Goal: Task Accomplishment & Management: Manage account settings

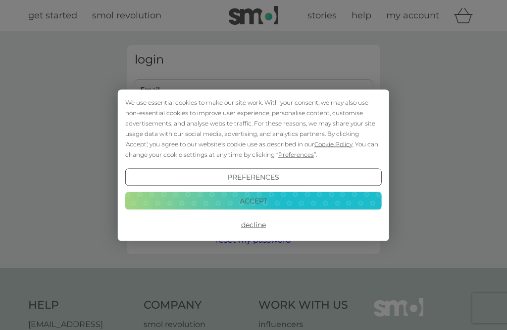
click at [162, 87] on div "We use essential cookies to make our site work. With your consent, we may also …" at bounding box center [253, 165] width 507 height 330
click at [257, 225] on button "Decline" at bounding box center [253, 225] width 257 height 18
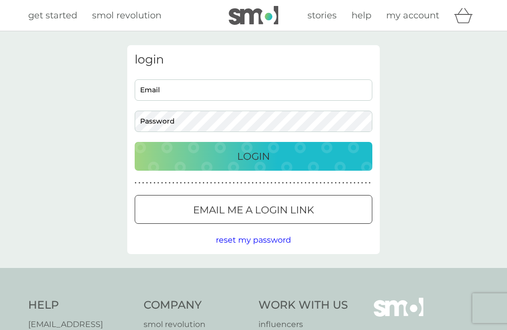
click at [156, 85] on input "Email" at bounding box center [254, 89] width 238 height 21
type input "barbaralacy-smith@hotmail.co.uk"
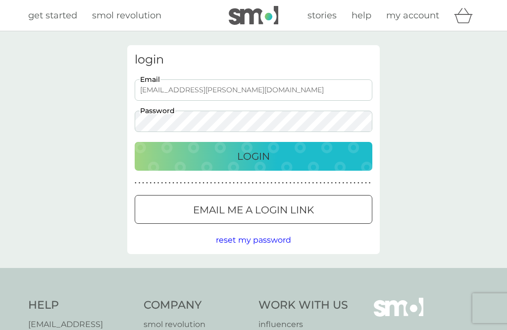
click at [254, 156] on button "Login" at bounding box center [254, 156] width 238 height 29
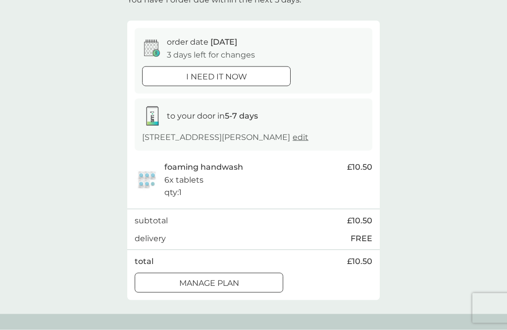
scroll to position [77, 0]
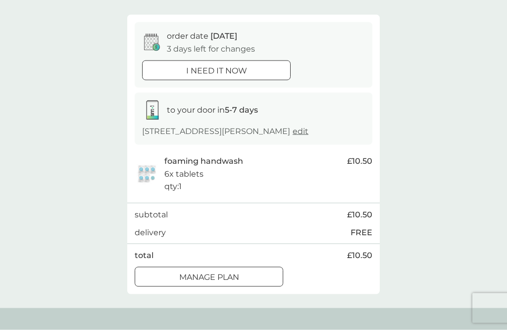
click at [218, 282] on div at bounding box center [209, 277] width 36 height 10
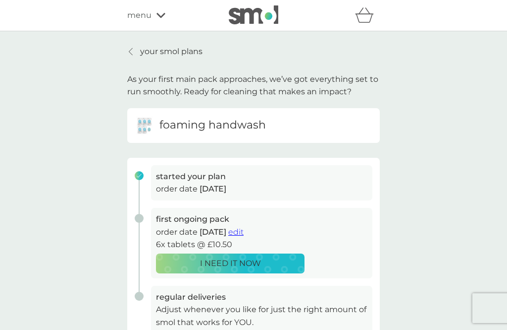
click at [244, 231] on span "edit" at bounding box center [235, 231] width 15 height 9
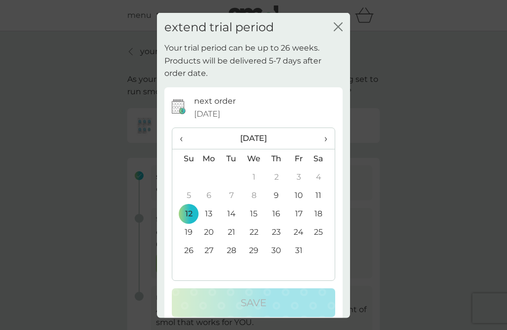
click at [328, 147] on th "›" at bounding box center [322, 138] width 25 height 21
click at [188, 217] on td "9" at bounding box center [184, 213] width 25 height 18
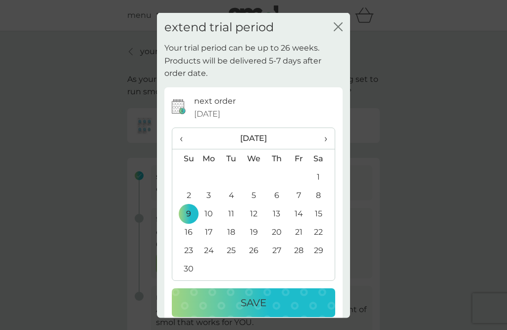
click at [253, 310] on p "Save" at bounding box center [254, 302] width 26 height 16
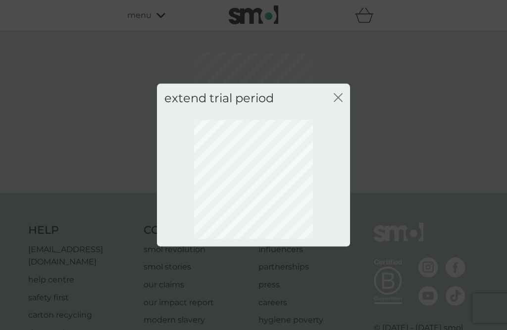
click at [343, 109] on div "extend trial period close" at bounding box center [253, 97] width 193 height 29
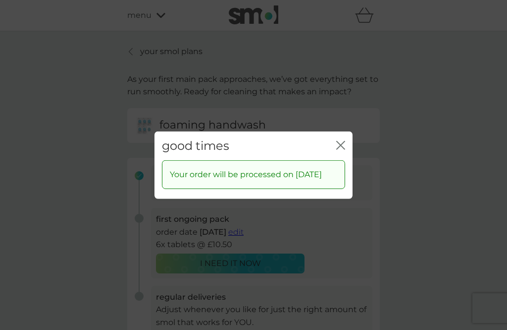
click at [414, 98] on div "good times close Your order will be processed on 9 Nov 2025" at bounding box center [253, 165] width 507 height 330
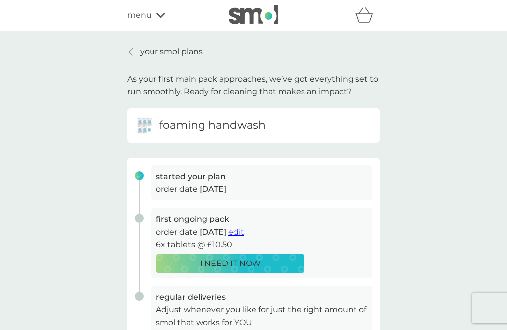
click at [137, 46] on link "your smol plans" at bounding box center [164, 51] width 75 height 13
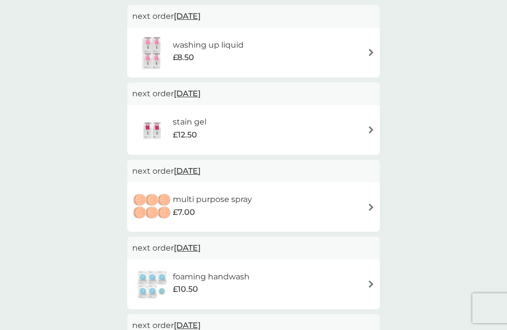
scroll to position [186, 0]
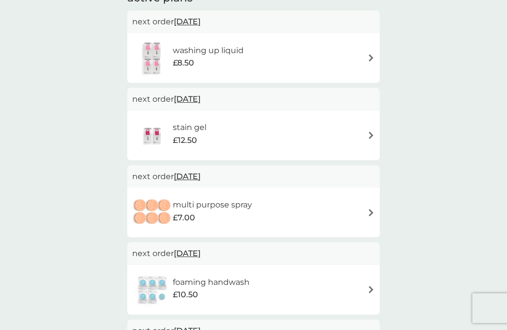
click at [373, 209] on img at bounding box center [371, 212] width 7 height 7
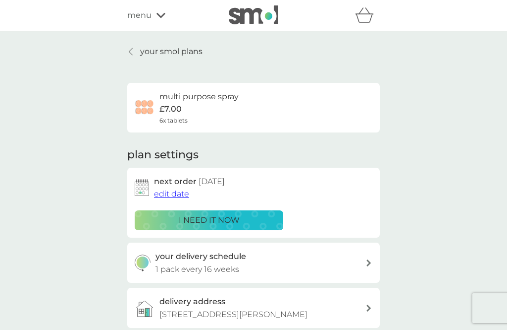
click at [177, 191] on span "edit date" at bounding box center [171, 193] width 35 height 9
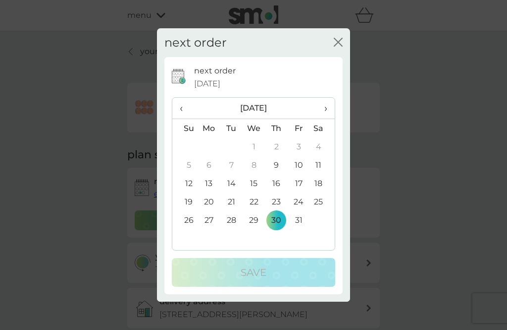
click at [330, 119] on th "›" at bounding box center [322, 108] width 25 height 21
click at [325, 118] on span "›" at bounding box center [323, 108] width 10 height 21
click at [279, 156] on td "1" at bounding box center [277, 146] width 22 height 18
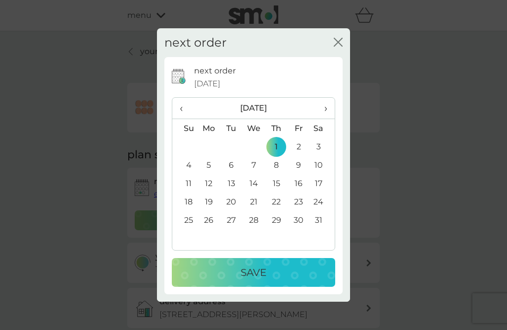
click at [190, 174] on td "4" at bounding box center [184, 165] width 25 height 18
click at [251, 280] on p "Save" at bounding box center [254, 272] width 26 height 16
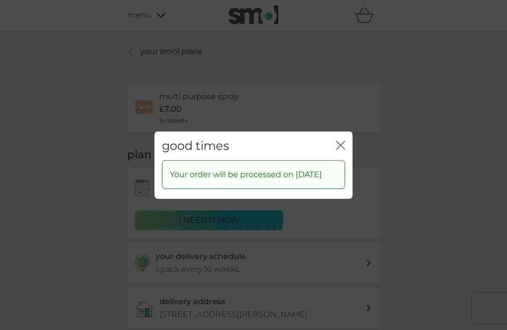
click at [351, 153] on div "good times close" at bounding box center [254, 145] width 198 height 29
click at [345, 149] on icon "close" at bounding box center [340, 144] width 9 height 9
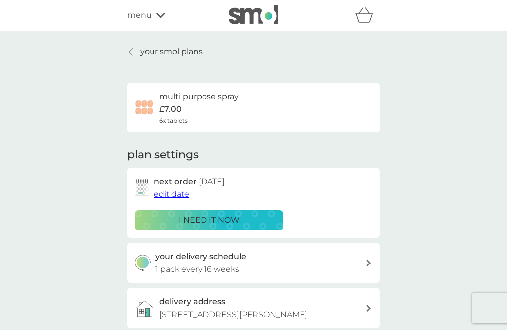
click at [147, 49] on p "your smol plans" at bounding box center [171, 51] width 62 height 13
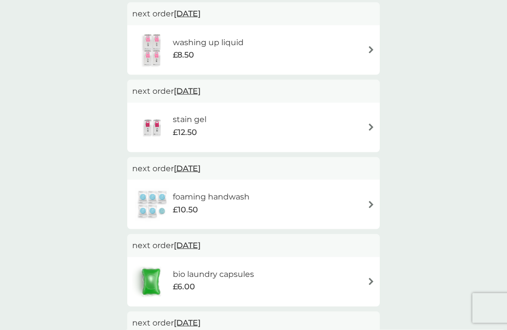
scroll to position [195, 0]
click at [369, 279] on img at bounding box center [371, 280] width 7 height 7
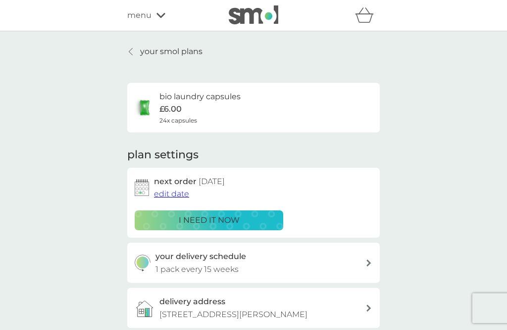
click at [169, 193] on span "edit date" at bounding box center [171, 193] width 35 height 9
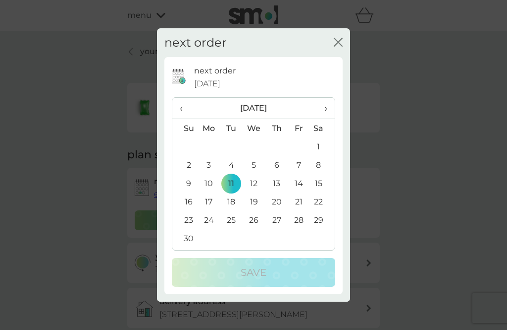
click at [186, 192] on td "9" at bounding box center [184, 183] width 25 height 18
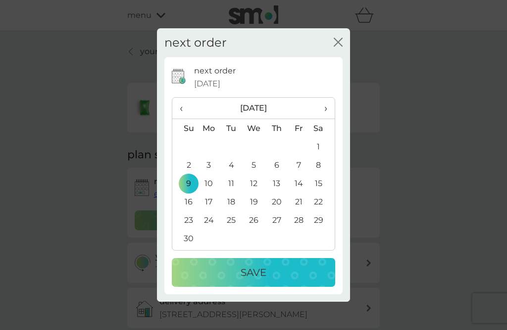
click at [256, 280] on p "Save" at bounding box center [254, 272] width 26 height 16
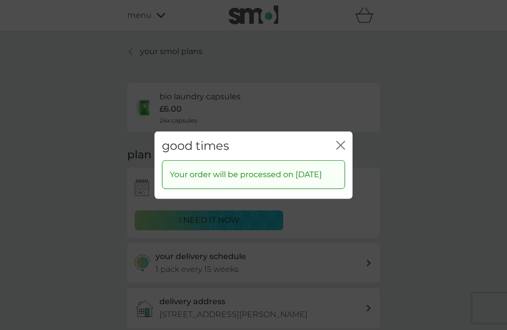
click at [342, 149] on icon "close" at bounding box center [343, 145] width 4 height 8
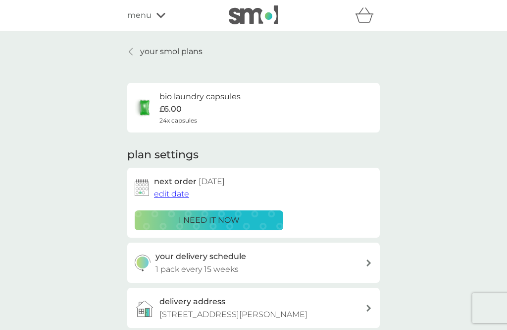
click at [146, 53] on p "your smol plans" at bounding box center [171, 51] width 62 height 13
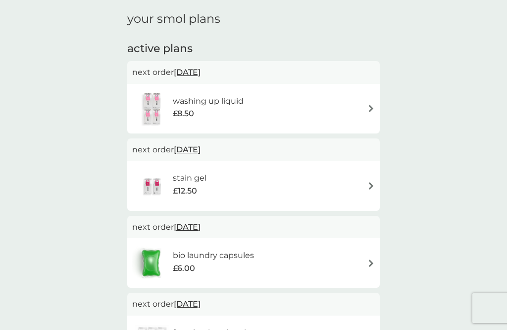
scroll to position [135, 0]
click at [373, 260] on img at bounding box center [371, 263] width 7 height 7
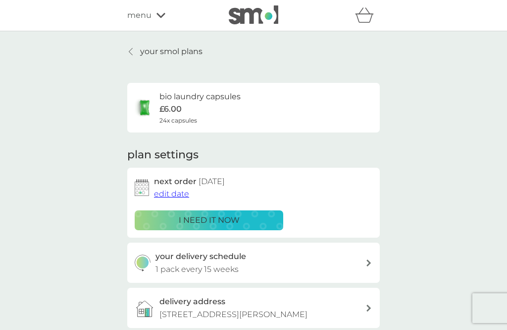
click at [169, 192] on span "edit date" at bounding box center [171, 193] width 35 height 9
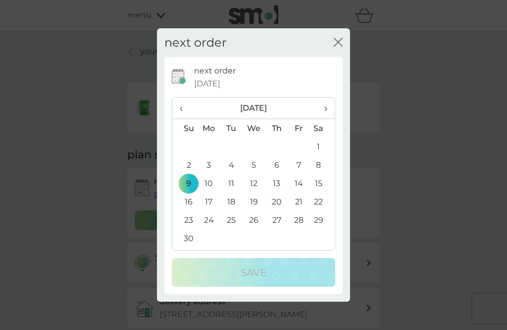
click at [184, 103] on span "‹" at bounding box center [185, 108] width 10 height 21
click at [188, 181] on td "12" at bounding box center [184, 183] width 25 height 18
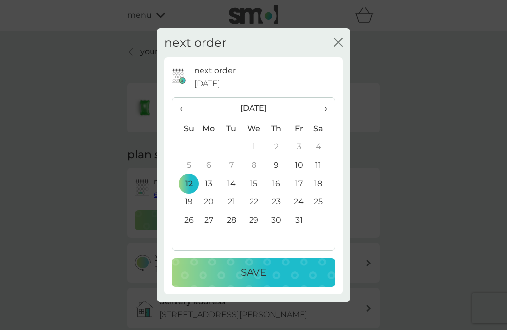
click at [211, 199] on td "20" at bounding box center [209, 201] width 23 height 18
click at [251, 270] on p "Save" at bounding box center [254, 272] width 26 height 16
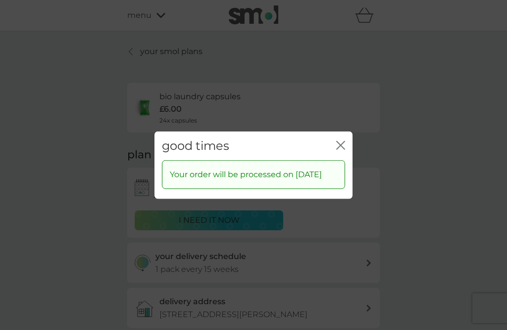
click at [343, 141] on icon "close" at bounding box center [343, 145] width 4 height 8
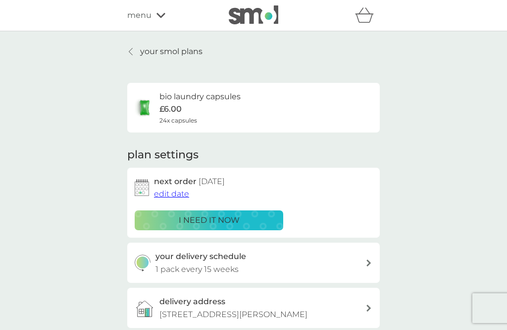
click at [151, 50] on p "your smol plans" at bounding box center [171, 51] width 62 height 13
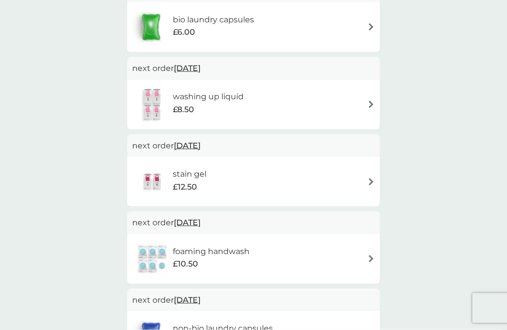
scroll to position [217, 0]
click at [372, 178] on img at bounding box center [371, 181] width 7 height 7
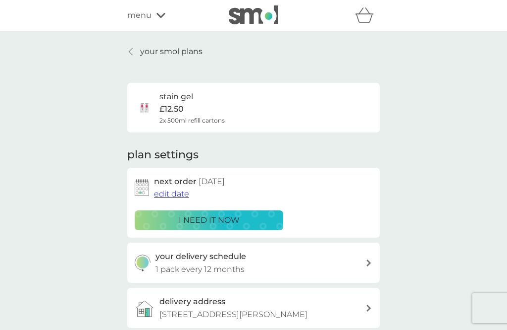
click at [172, 190] on span "edit date" at bounding box center [171, 193] width 35 height 9
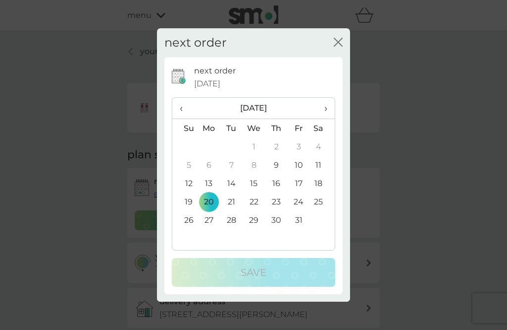
click at [323, 118] on span "›" at bounding box center [323, 108] width 10 height 21
click at [330, 119] on th "›" at bounding box center [322, 108] width 25 height 21
click at [194, 174] on td "7" at bounding box center [184, 165] width 25 height 18
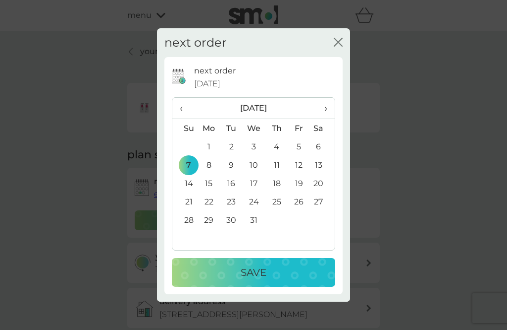
click at [253, 280] on p "Save" at bounding box center [254, 272] width 26 height 16
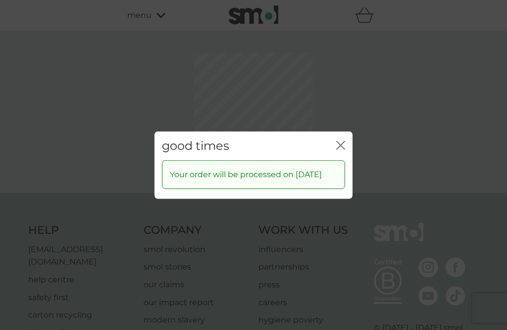
click at [344, 149] on icon "close" at bounding box center [340, 144] width 9 height 9
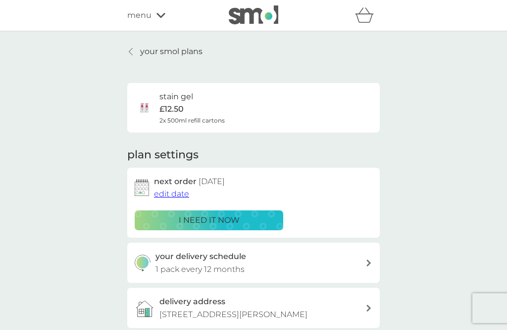
click at [141, 49] on p "your smol plans" at bounding box center [171, 51] width 62 height 13
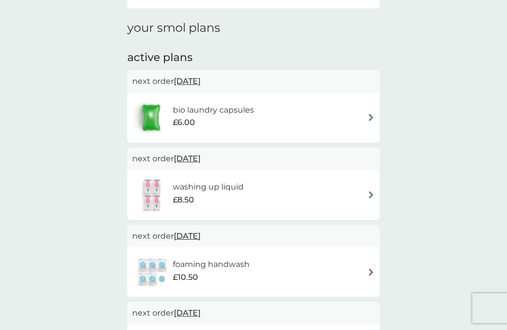
scroll to position [129, 0]
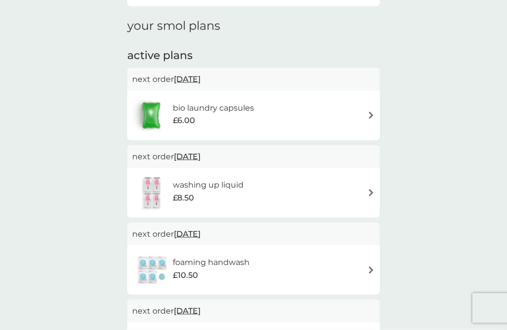
click at [374, 189] on img at bounding box center [371, 192] width 7 height 7
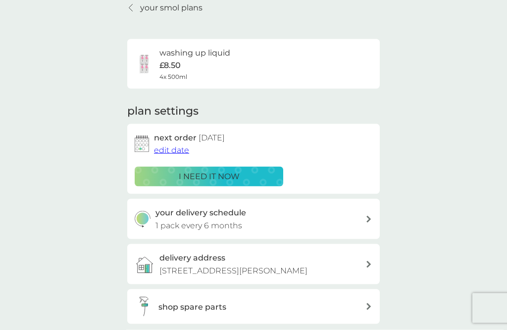
scroll to position [44, 0]
click at [367, 217] on icon at bounding box center [369, 218] width 5 height 7
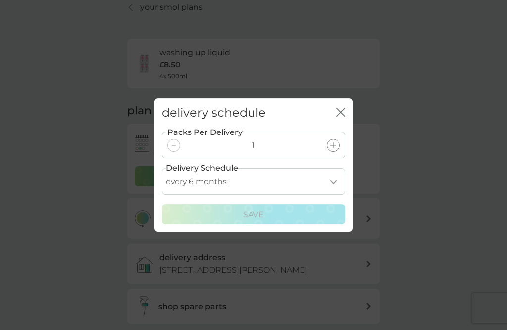
click at [333, 194] on select "every 1 month every 2 months every 3 months every 4 months every 5 months every…" at bounding box center [253, 181] width 183 height 26
select select "7"
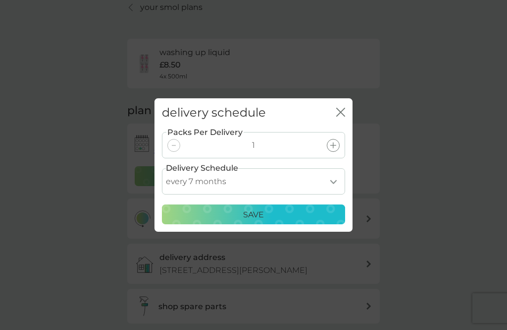
click at [345, 116] on icon "close" at bounding box center [340, 112] width 9 height 9
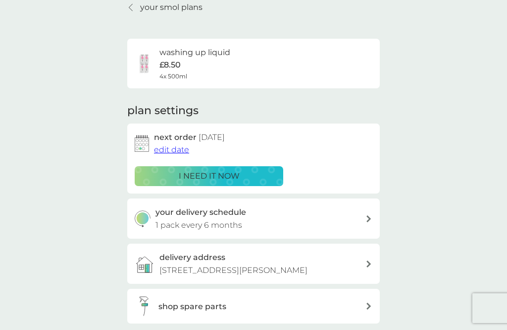
click at [369, 215] on icon at bounding box center [369, 218] width 4 height 7
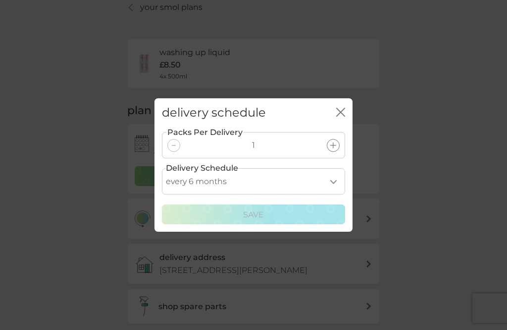
click at [334, 194] on select "every 1 month every 2 months every 3 months every 4 months every 5 months every…" at bounding box center [253, 181] width 183 height 26
select select "7"
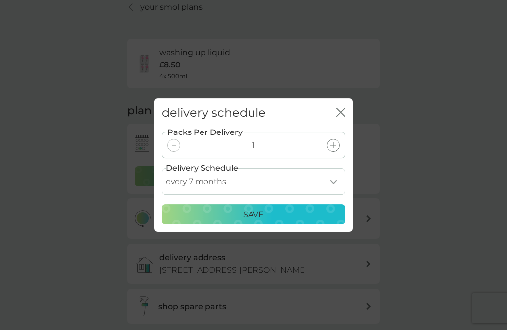
click at [250, 221] on p "Save" at bounding box center [253, 214] width 21 height 13
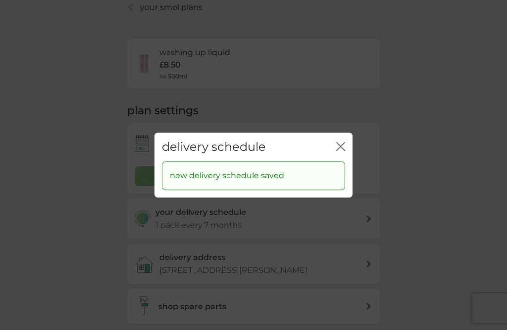
click at [342, 151] on icon "close" at bounding box center [340, 146] width 9 height 9
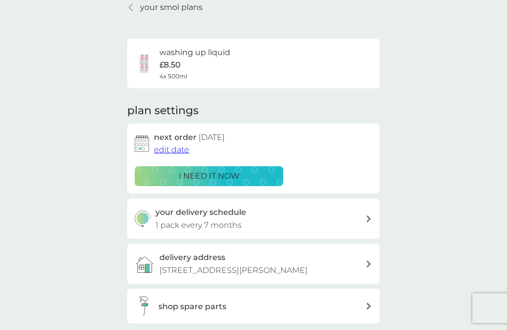
click at [151, 6] on p "your smol plans" at bounding box center [171, 7] width 62 height 13
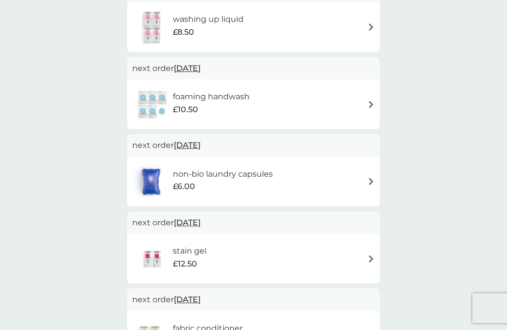
scroll to position [295, 0]
click at [368, 176] on img at bounding box center [371, 179] width 7 height 7
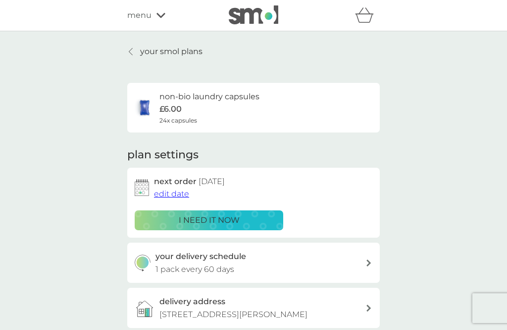
click at [144, 50] on p "your smol plans" at bounding box center [171, 51] width 62 height 13
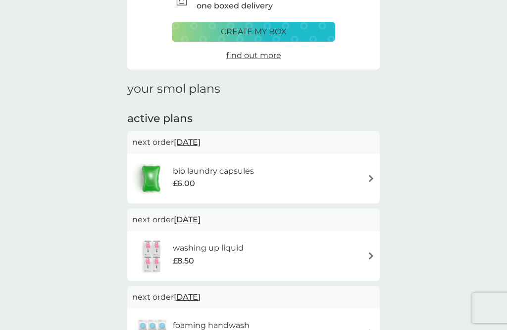
scroll to position [60, 0]
